Goal: Task Accomplishment & Management: Manage account settings

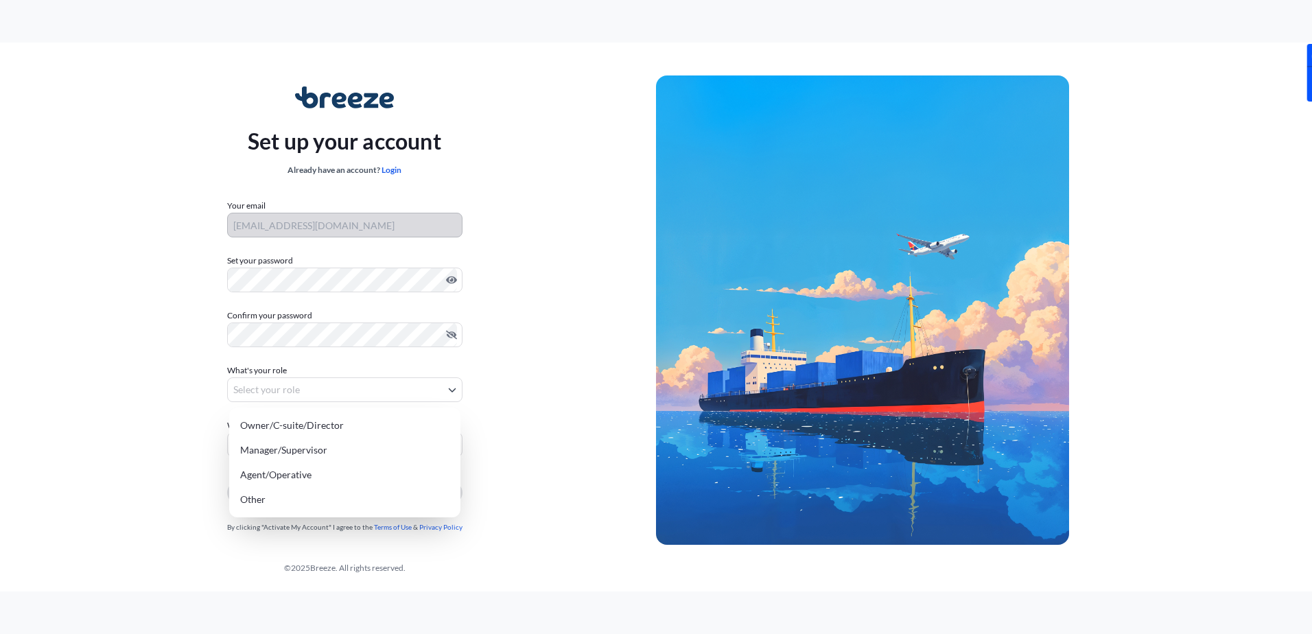
click at [268, 392] on body "Set up your account Already have an account? Login Your email [EMAIL_ADDRESS][D…" at bounding box center [656, 317] width 1312 height 634
click at [250, 497] on div "Other" at bounding box center [345, 499] width 220 height 25
select select "other"
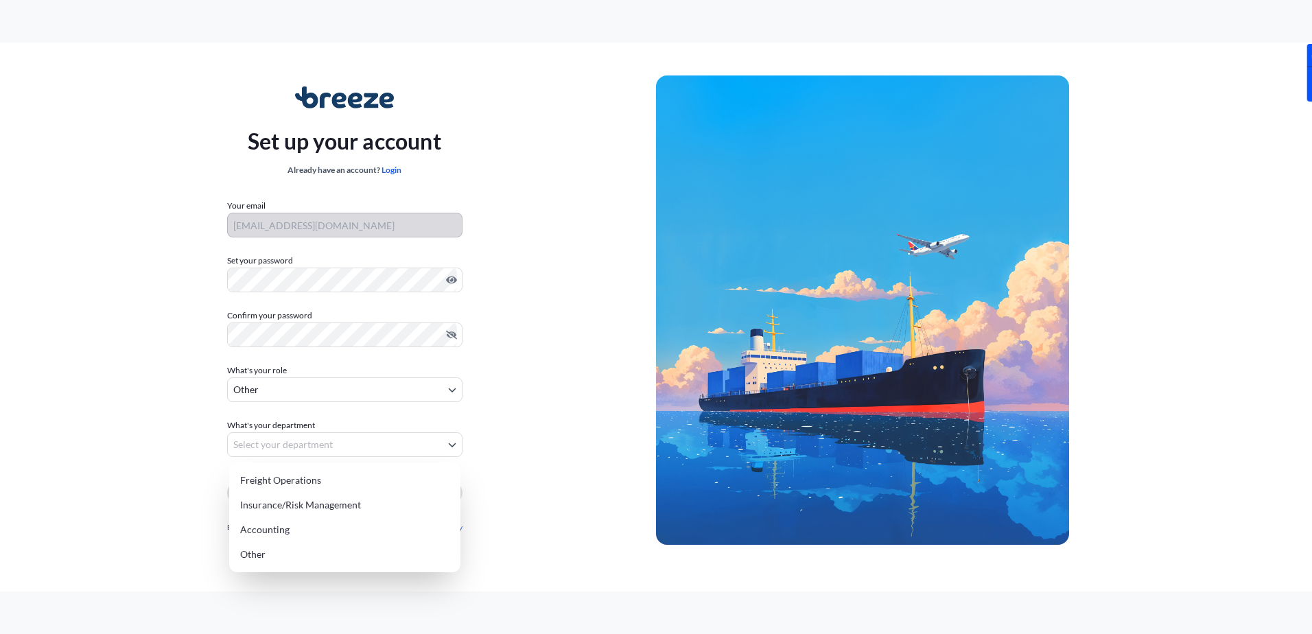
click at [250, 441] on body "Set up your account Already have an account? Login Your email [EMAIL_ADDRESS][D…" at bounding box center [656, 317] width 1312 height 634
click at [255, 477] on div "Freight Operations" at bounding box center [345, 480] width 220 height 25
select select "freight operations"
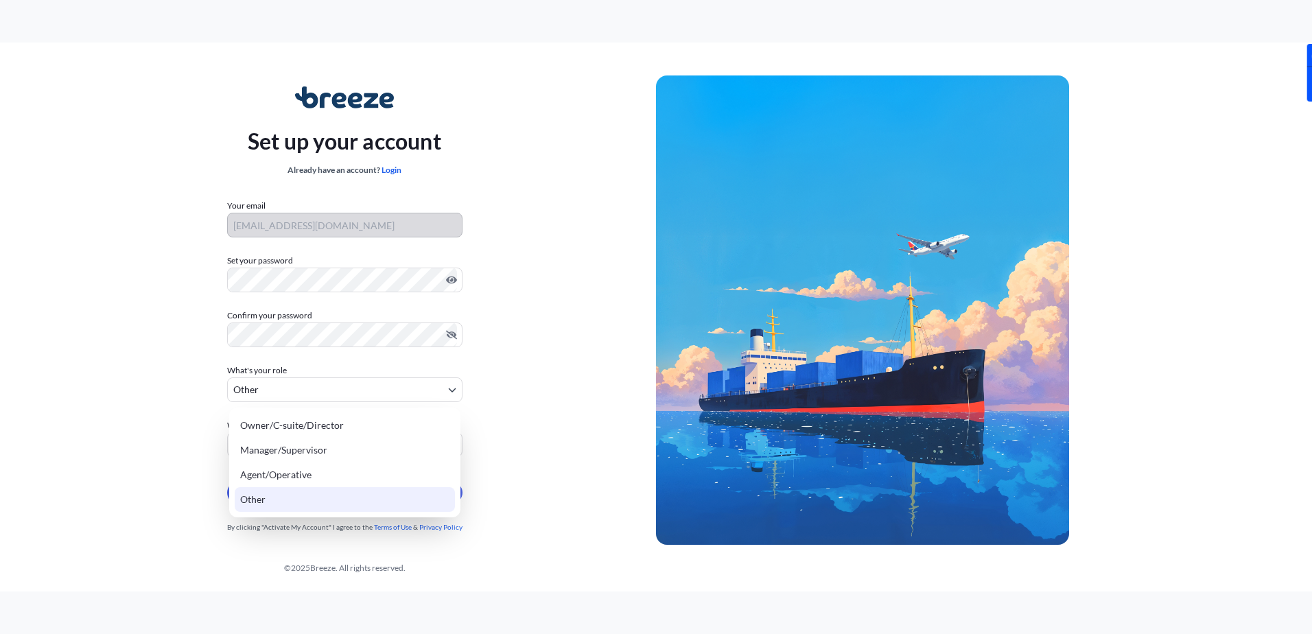
click at [445, 388] on body "Set up your account Already have an account? Login Your email [EMAIL_ADDRESS][D…" at bounding box center [656, 317] width 1312 height 634
click at [366, 453] on div "Manager/Supervisor" at bounding box center [345, 450] width 220 height 25
select select "manager/supervisor"
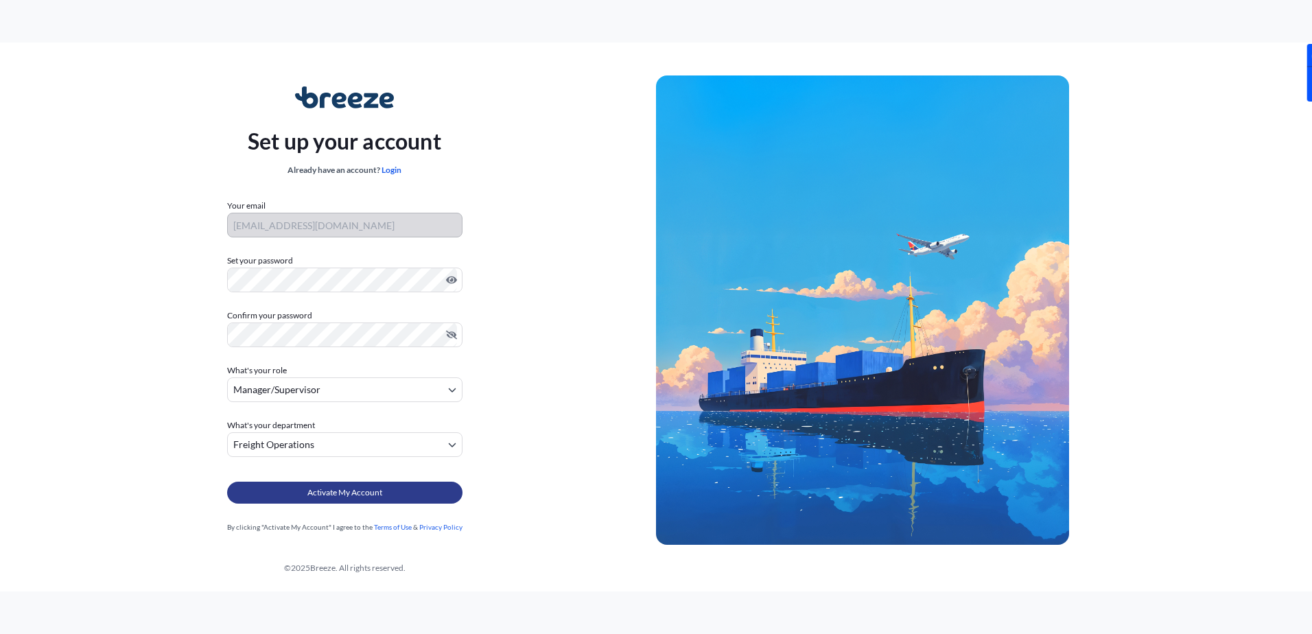
click at [346, 491] on span "Activate My Account" at bounding box center [344, 493] width 75 height 14
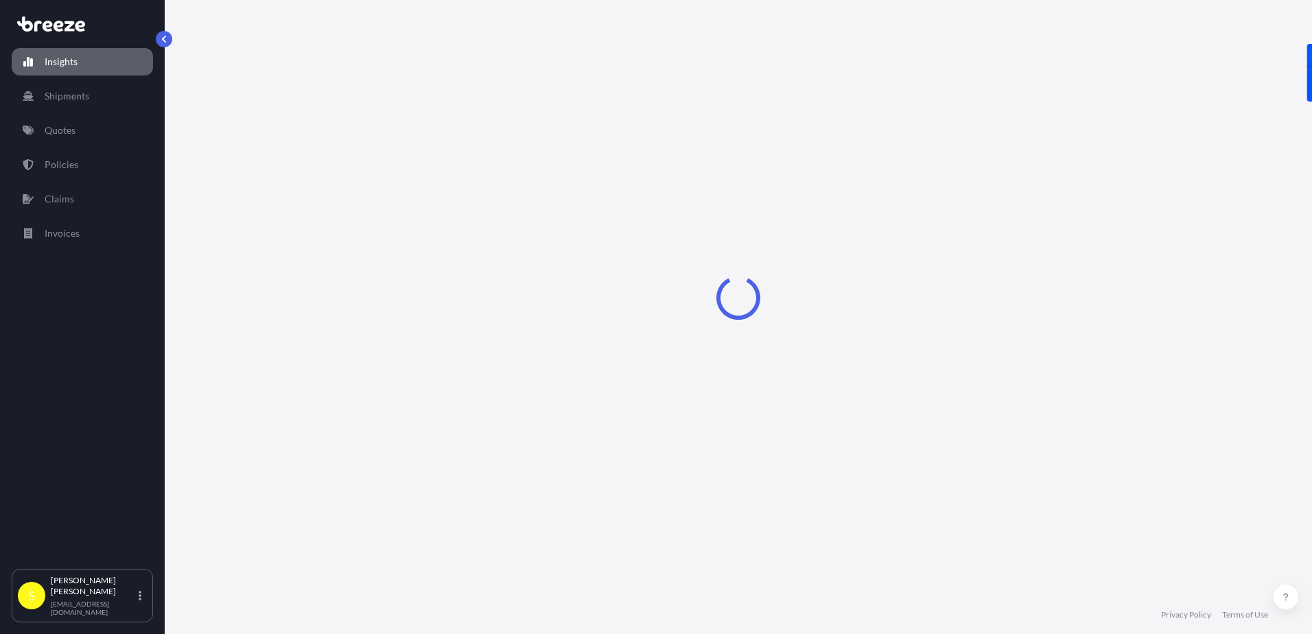
select select "2025"
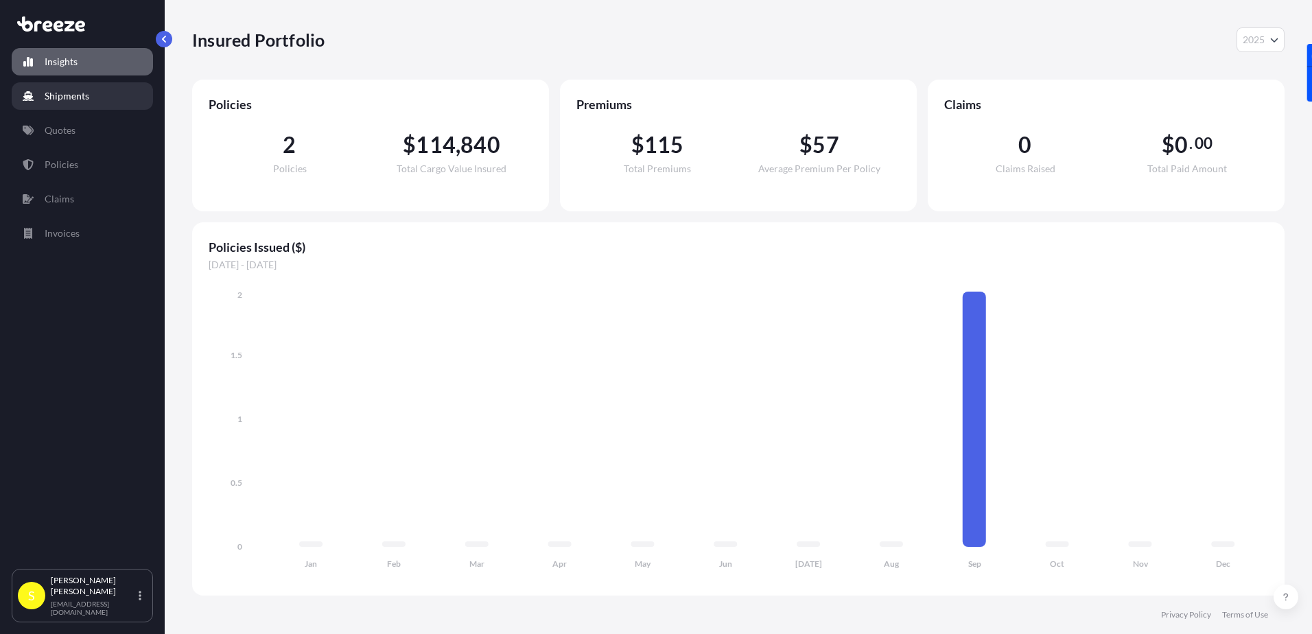
click at [38, 93] on link "Shipments" at bounding box center [82, 95] width 141 height 27
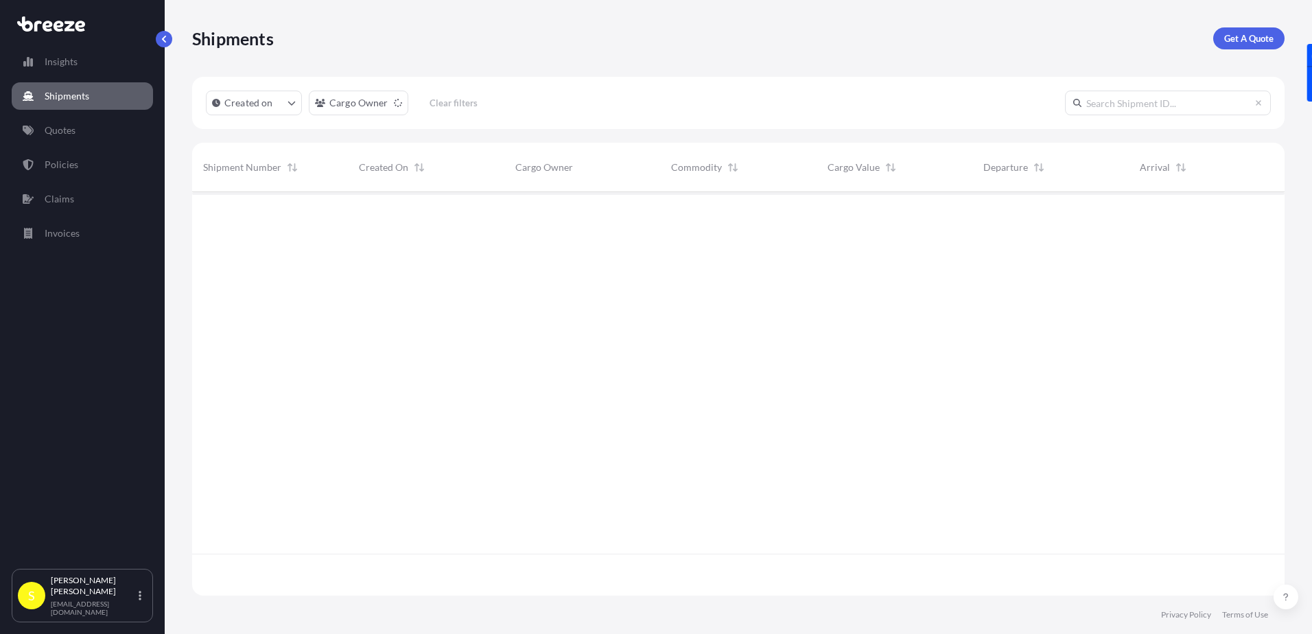
scroll to position [442, 1082]
click at [39, 126] on link "Quotes" at bounding box center [82, 130] width 141 height 27
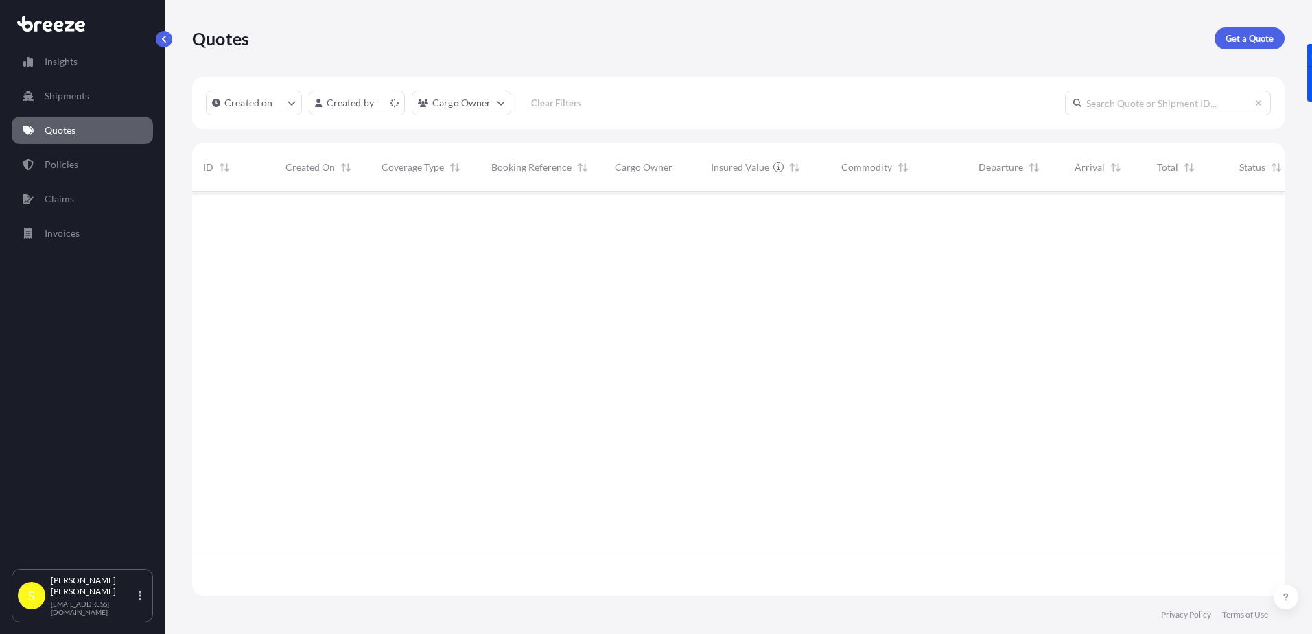
scroll to position [401, 1082]
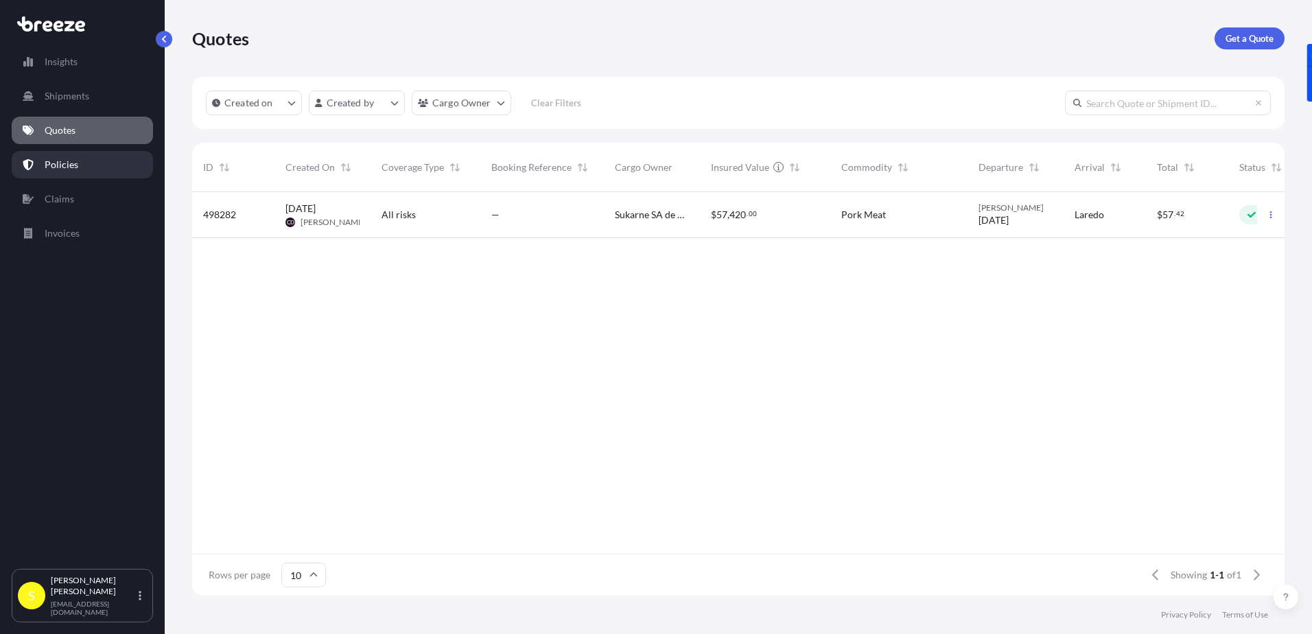
click at [55, 162] on p "Policies" at bounding box center [62, 165] width 34 height 14
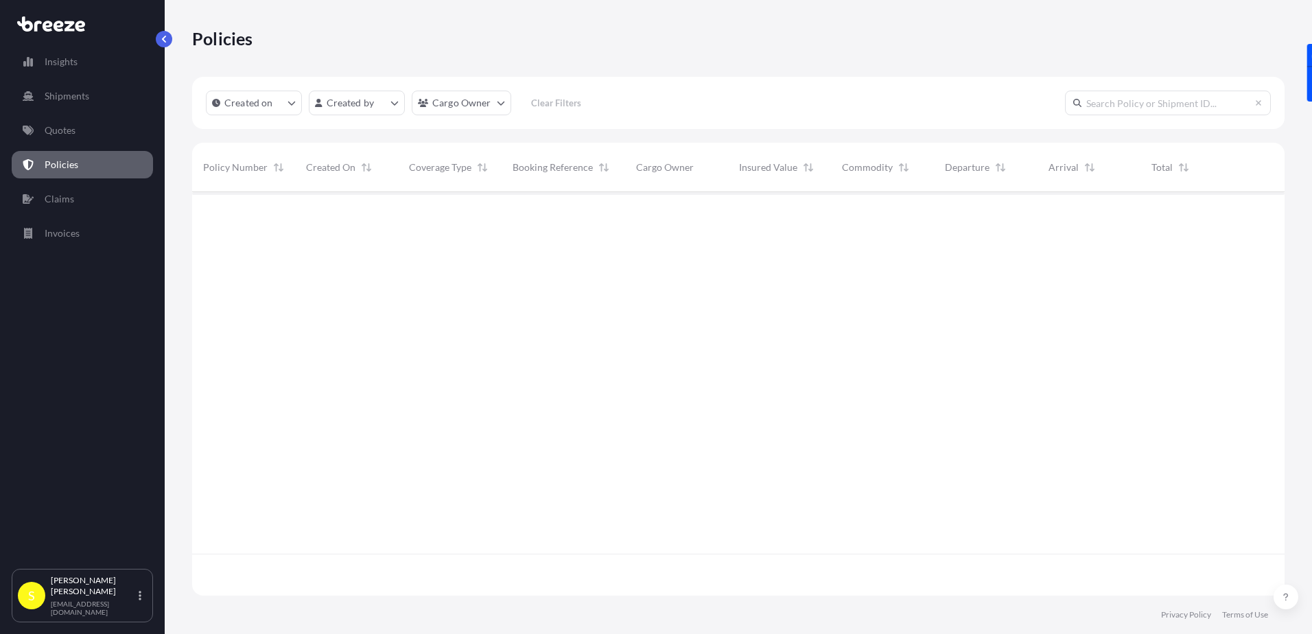
scroll to position [401, 1082]
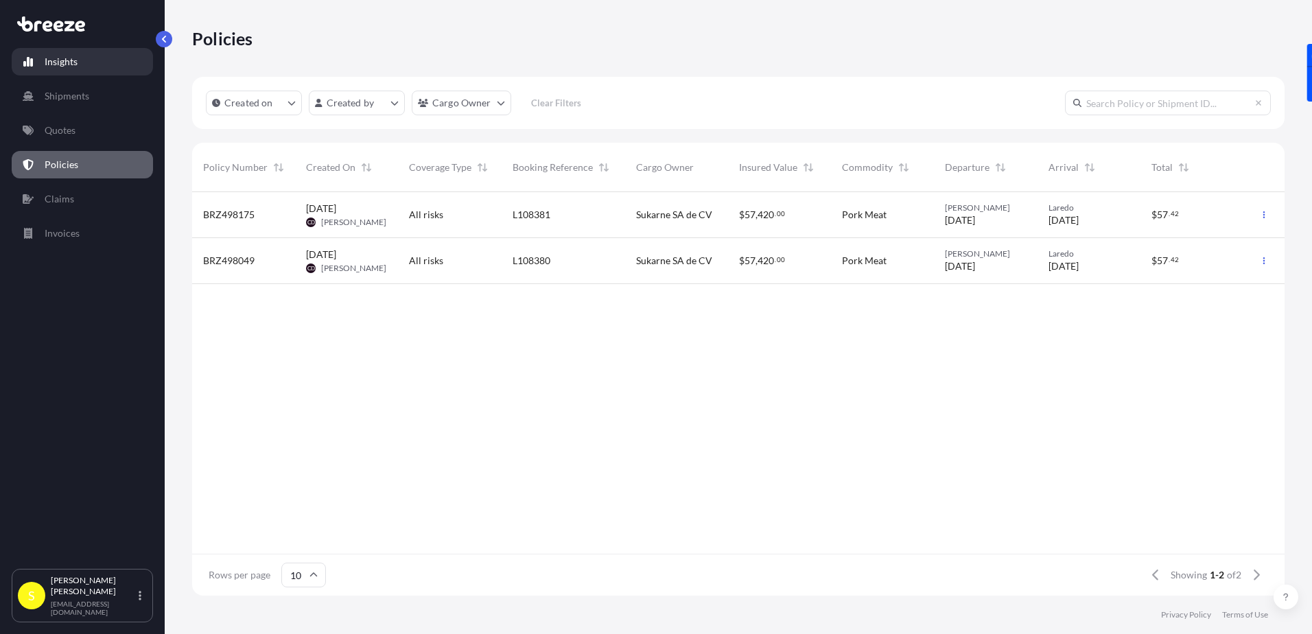
click at [106, 69] on link "Insights" at bounding box center [82, 61] width 141 height 27
select select "2025"
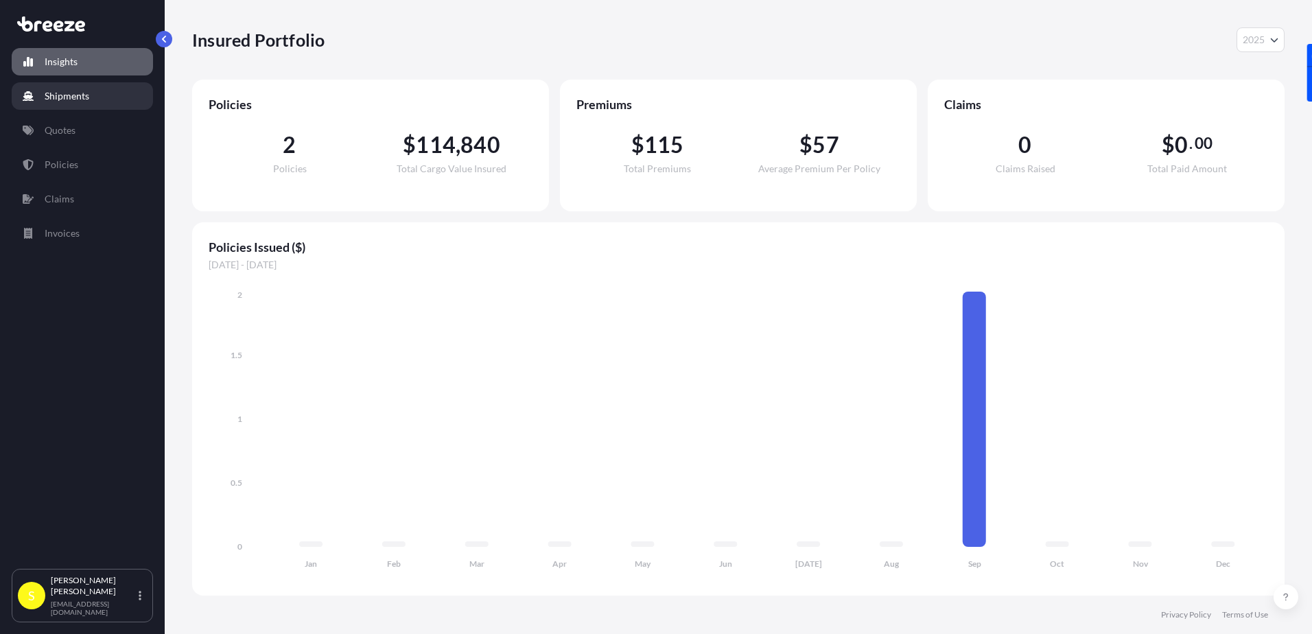
click at [95, 98] on link "Shipments" at bounding box center [82, 95] width 141 height 27
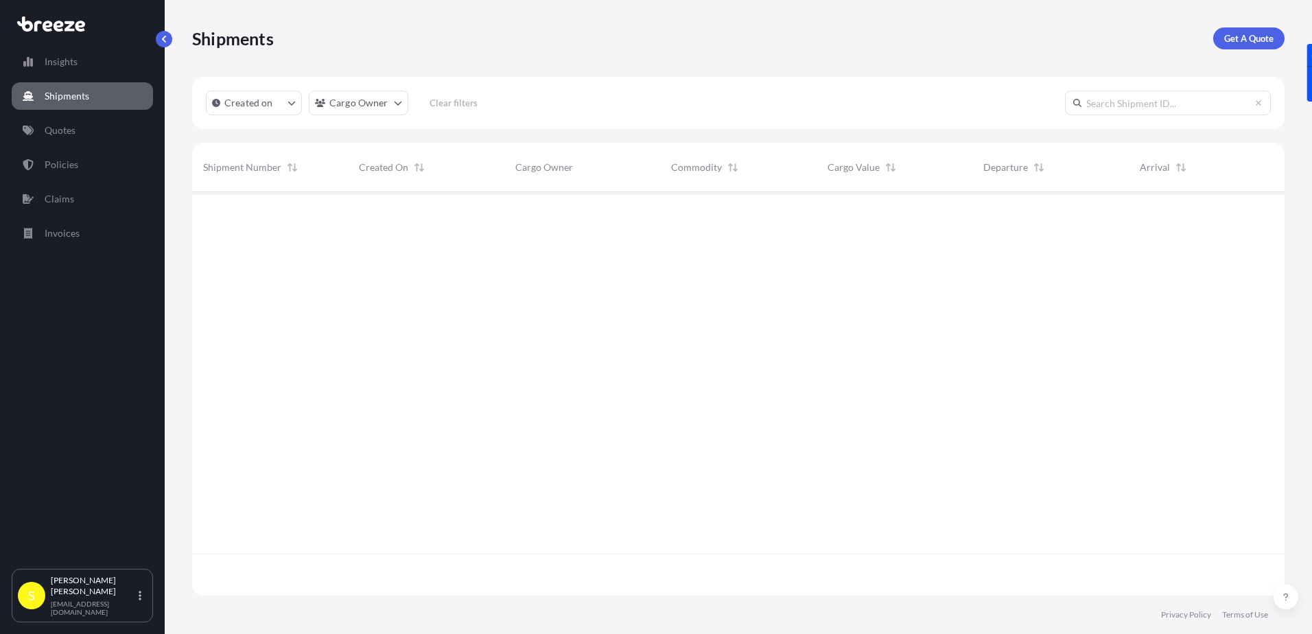
scroll to position [442, 1082]
click at [87, 60] on link "Insights" at bounding box center [82, 61] width 141 height 27
select select "2025"
